Goal: Contribute content

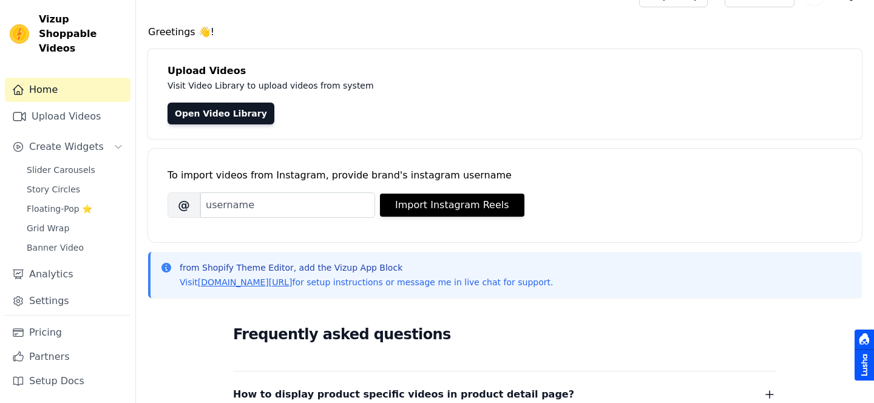
click at [242, 119] on link "Open Video Library" at bounding box center [220, 114] width 107 height 22
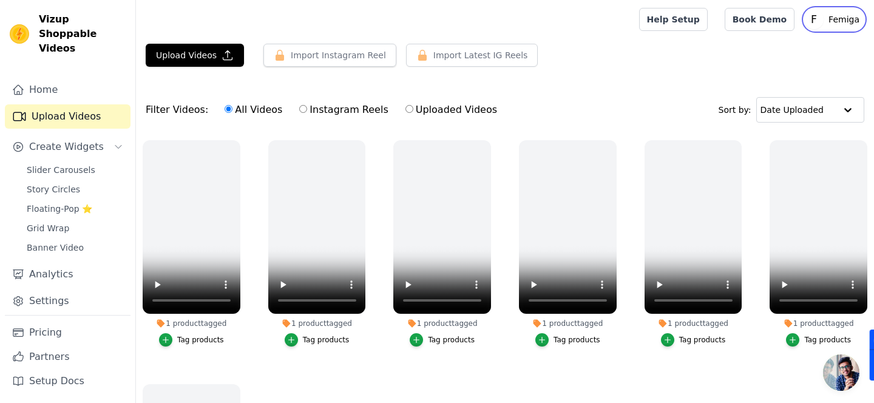
click at [845, 27] on p "Femiga" at bounding box center [843, 19] width 41 height 22
click at [668, 64] on div "Upload Videos Import Instagram Reel Import Latest Instagram Reels Import Latest…" at bounding box center [505, 60] width 738 height 33
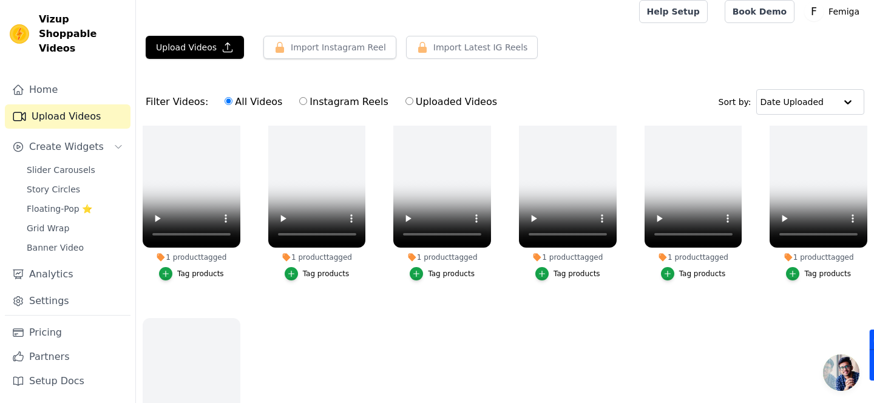
scroll to position [42, 0]
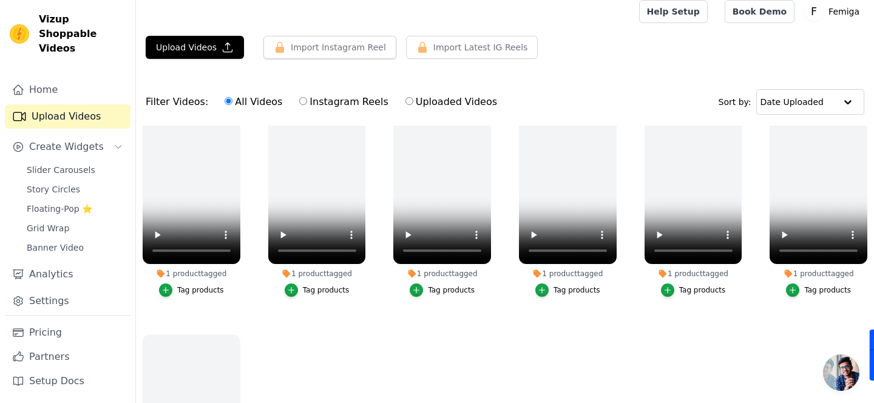
click at [694, 337] on ul "1 product tagged Tag products 1 product tagged Tag products 1 product tagged Ta…" at bounding box center [505, 308] width 738 height 364
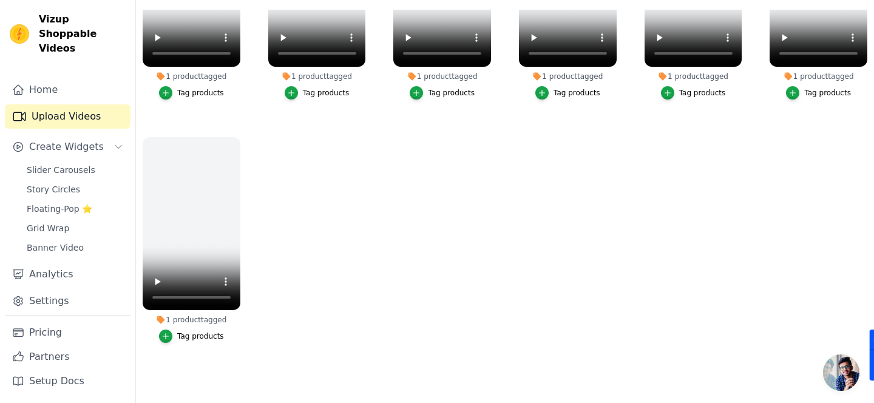
scroll to position [0, 0]
